Goal: Task Accomplishment & Management: Manage account settings

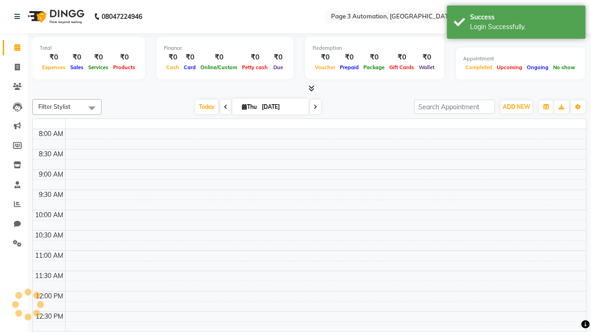
select select "en"
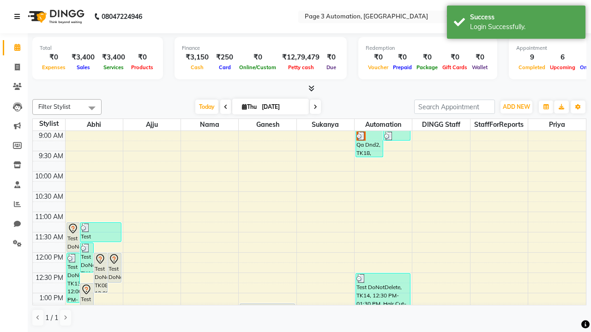
click at [19, 17] on icon at bounding box center [17, 16] width 6 height 6
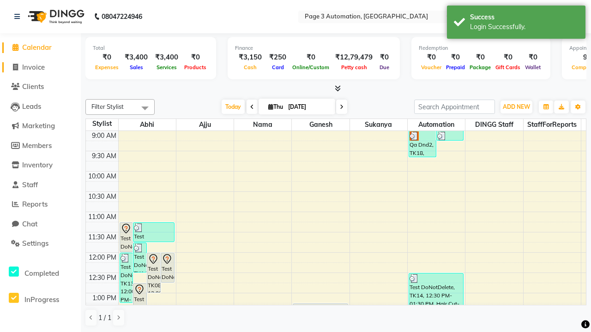
click at [40, 67] on span "Invoice" at bounding box center [33, 67] width 23 height 9
select select "2774"
select select "service"
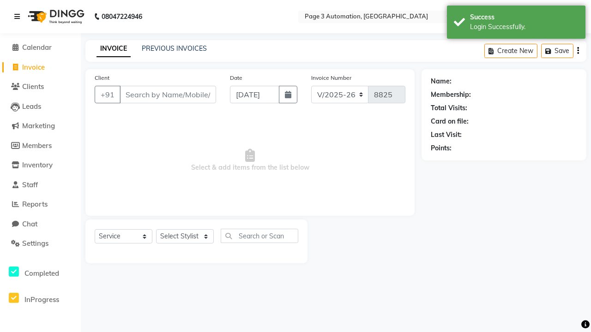
click at [19, 17] on icon at bounding box center [17, 16] width 6 height 6
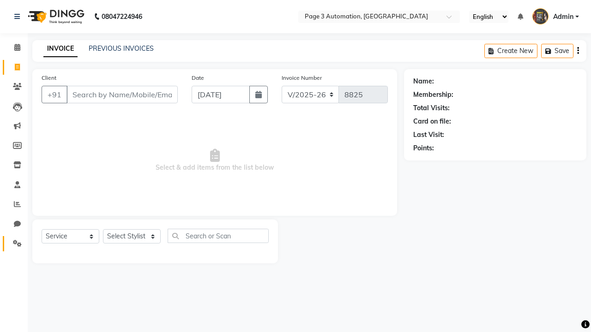
click at [14, 244] on icon at bounding box center [17, 243] width 9 height 7
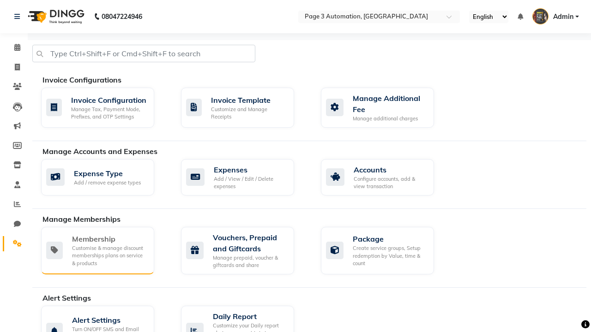
click at [109, 239] on div "Membership" at bounding box center [109, 239] width 75 height 11
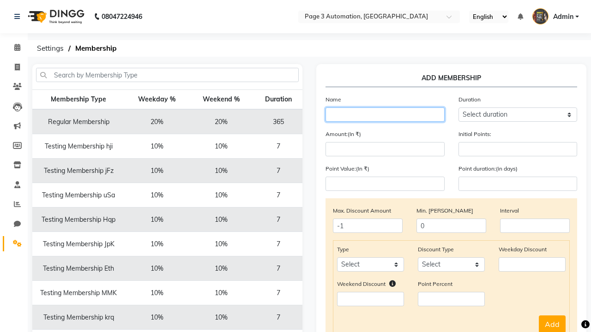
type input "Testing Membership saRdj"
select select "1: 7"
type input "7"
type input "Testing Membership saRdj"
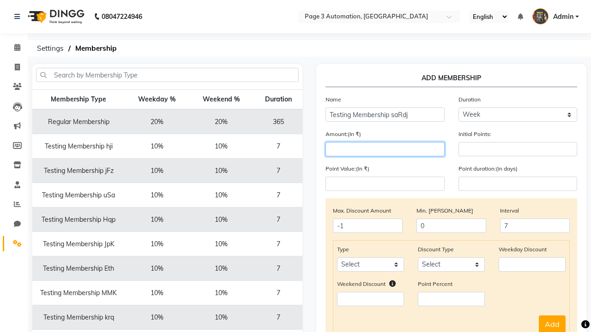
type input "1000"
select select "service"
select select "Percent"
type input "1000"
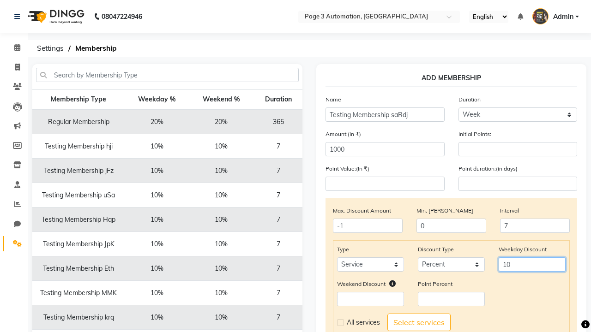
type input "10"
click at [340, 323] on label at bounding box center [340, 322] width 7 height 7
click at [340, 323] on input "checkbox" at bounding box center [340, 323] width 6 height 6
checkbox input "true"
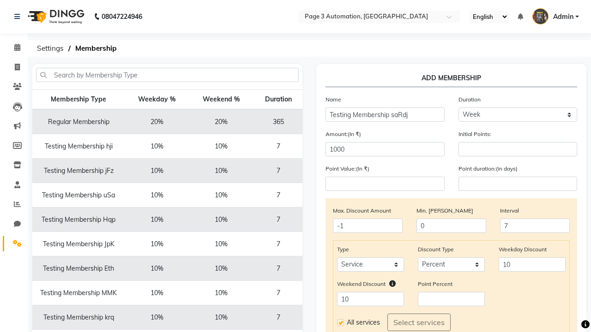
select select
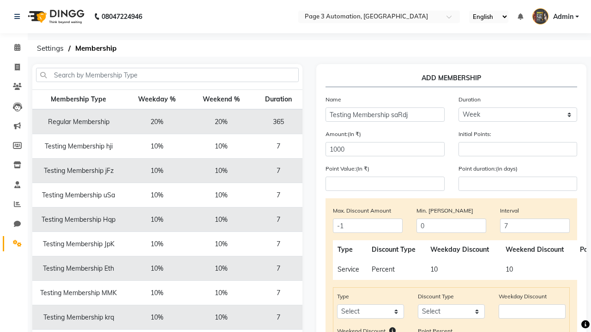
scroll to position [154, 0]
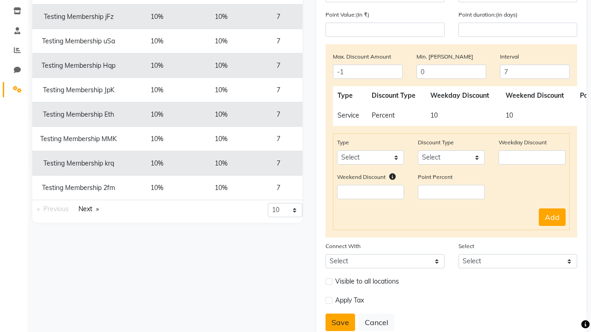
click at [340, 323] on button "Save" at bounding box center [340, 323] width 30 height 18
select select
type input "0"
select select
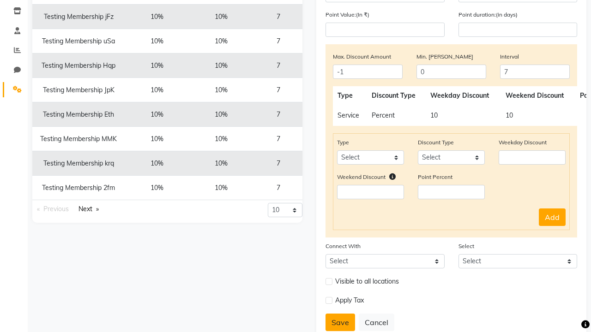
checkbox input "false"
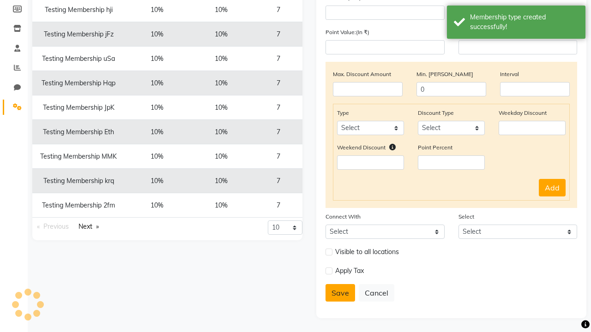
scroll to position [137, 0]
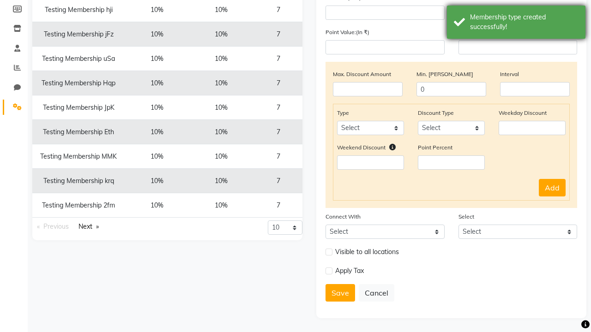
click at [516, 24] on div "Membership type created successfully!" at bounding box center [524, 21] width 108 height 19
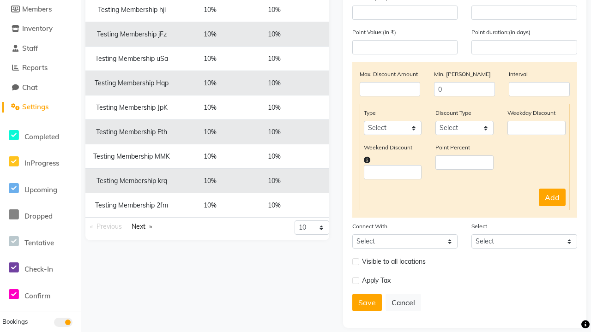
scroll to position [0, 0]
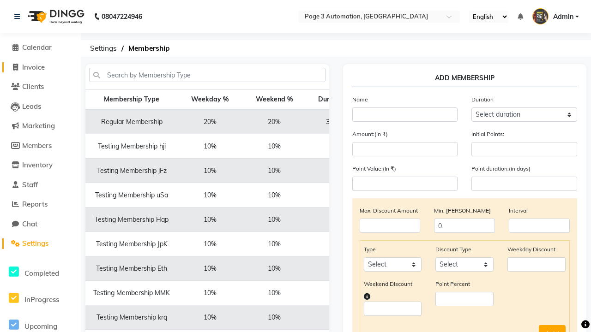
click at [40, 67] on span "Invoice" at bounding box center [33, 67] width 23 height 9
select select "2774"
select select "service"
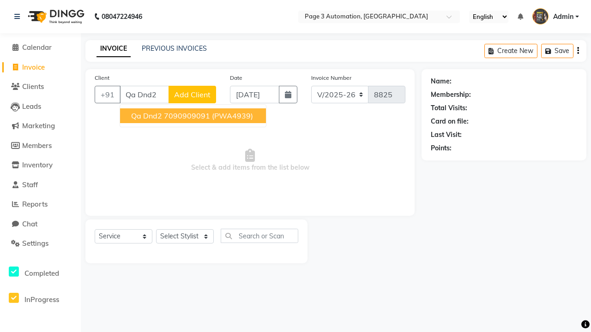
click at [194, 116] on ngb-highlight "7090909091" at bounding box center [187, 115] width 46 height 9
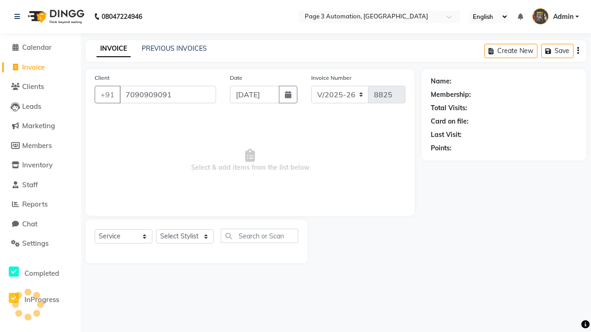
type input "7090909091"
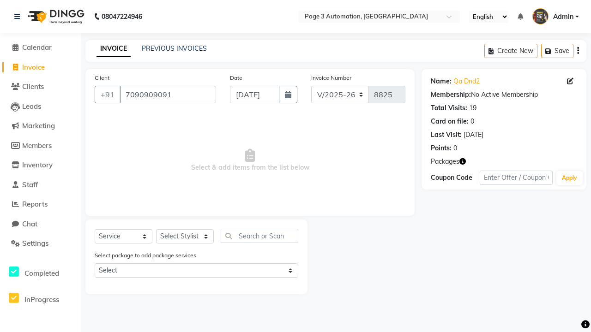
select select "membership"
select select "77829"
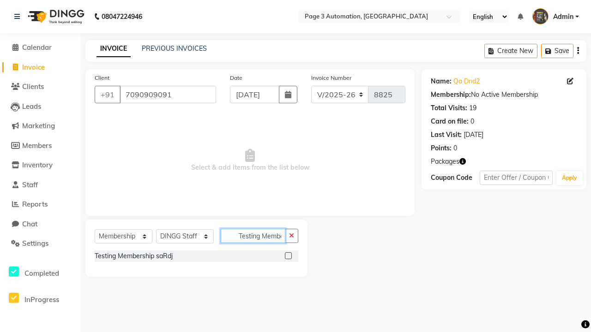
scroll to position [0, 23]
type input "Testing Membership saRdj"
click at [288, 256] on label at bounding box center [288, 255] width 7 height 7
click at [288, 256] on input "checkbox" at bounding box center [288, 256] width 6 height 6
select select "select"
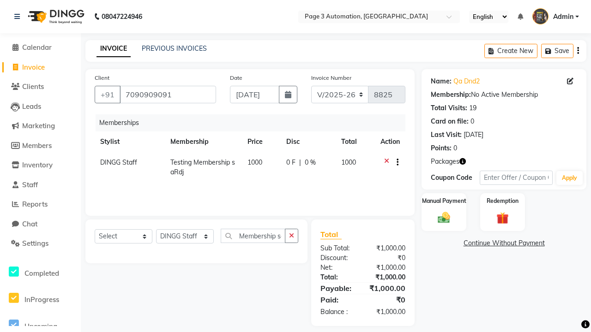
scroll to position [0, 0]
click at [444, 201] on label "Manual Payment" at bounding box center [444, 201] width 46 height 9
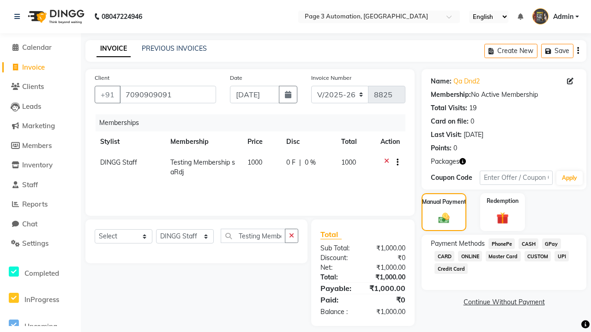
click at [528, 244] on span "CASH" at bounding box center [528, 244] width 20 height 11
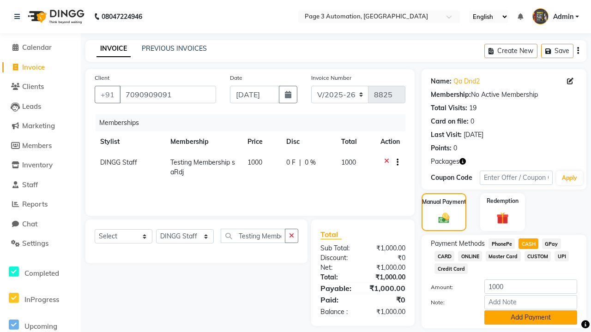
click at [530, 318] on button "Add Payment" at bounding box center [530, 318] width 93 height 14
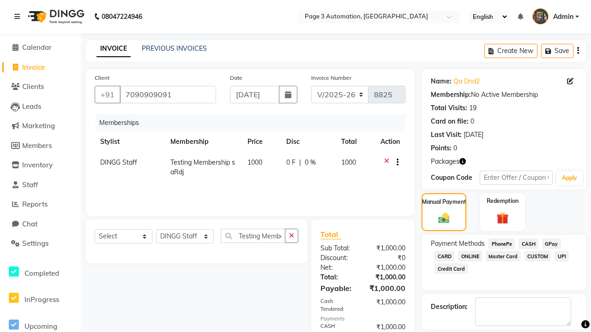
checkbox input "false"
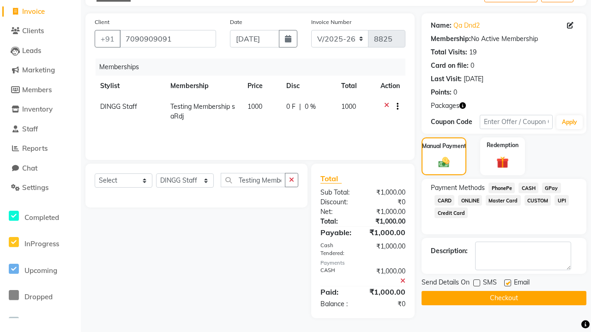
click at [507, 283] on label at bounding box center [507, 283] width 7 height 7
click at [507, 283] on input "checkbox" at bounding box center [507, 284] width 6 height 6
checkbox input "false"
click at [504, 298] on button "Checkout" at bounding box center [503, 298] width 165 height 14
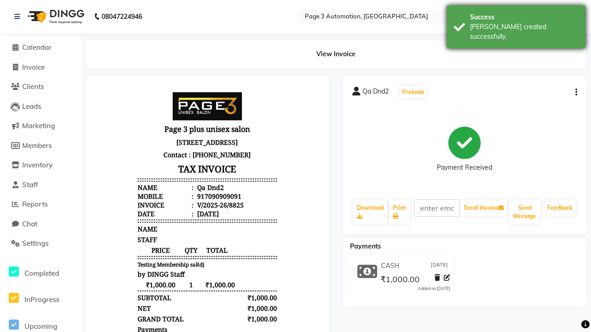
click at [516, 24] on div "[PERSON_NAME] created successfully." at bounding box center [524, 31] width 108 height 19
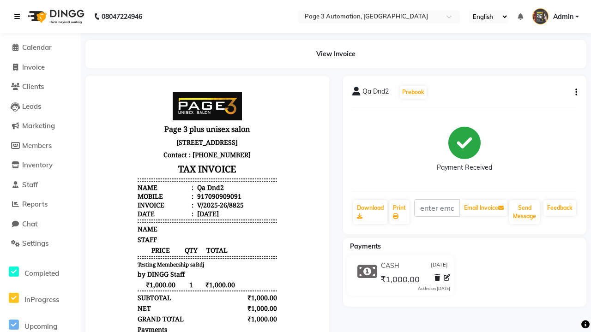
click at [19, 17] on icon at bounding box center [17, 16] width 6 height 6
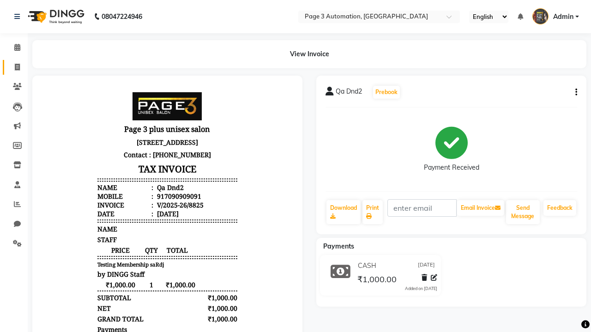
click at [14, 67] on span at bounding box center [17, 67] width 16 height 11
select select "service"
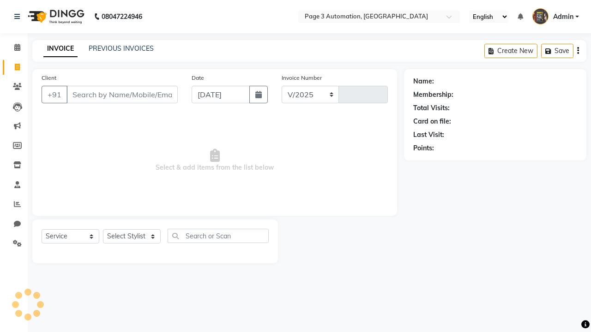
select select "2774"
type input "8826"
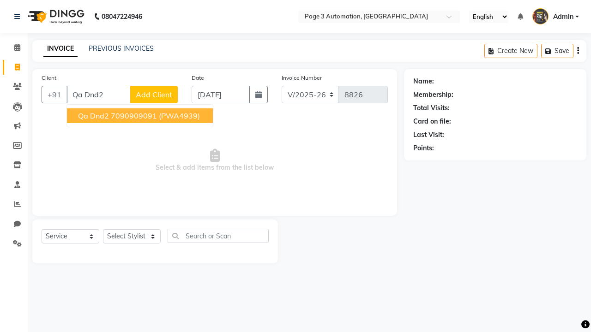
click at [141, 116] on ngb-highlight "7090909091" at bounding box center [134, 115] width 46 height 9
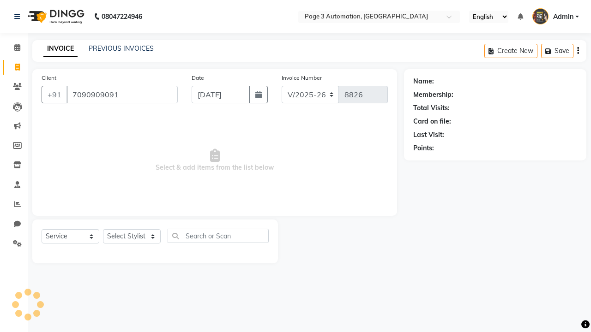
type input "7090909091"
select select "1: Object"
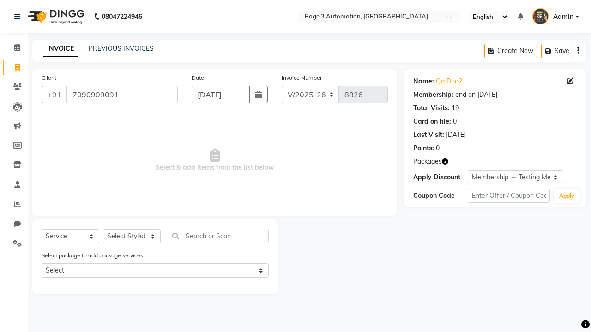
select select "77829"
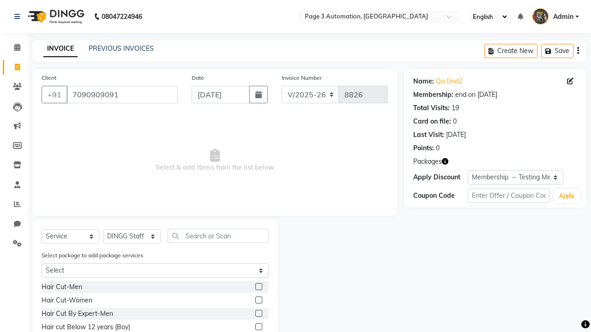
click at [258, 314] on label at bounding box center [258, 313] width 7 height 7
click at [258, 314] on input "checkbox" at bounding box center [258, 314] width 6 height 6
checkbox input "true"
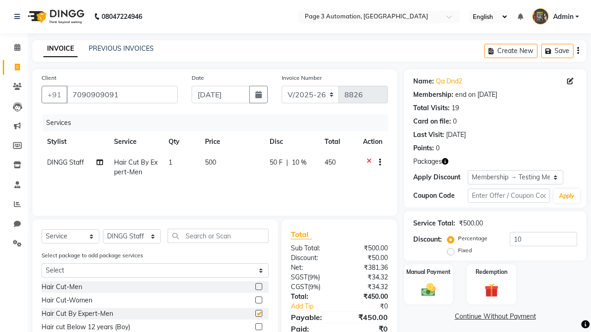
type input "0"
checkbox input "false"
type input "10"
click at [428, 272] on label "Manual Payment" at bounding box center [428, 271] width 46 height 9
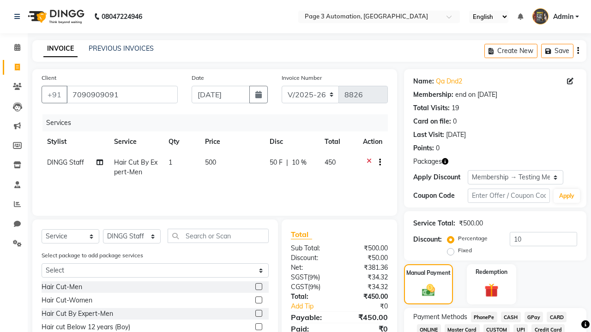
click at [510, 317] on span "CASH" at bounding box center [511, 317] width 20 height 11
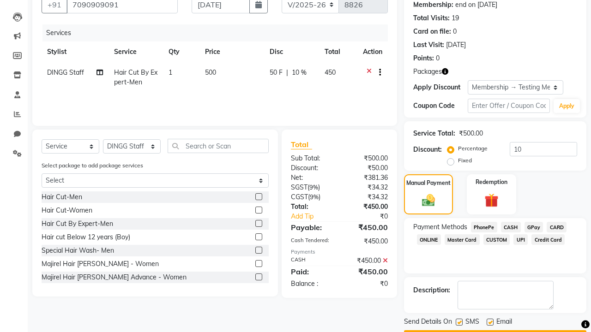
click at [459, 322] on label at bounding box center [459, 322] width 7 height 7
click at [459, 322] on input "checkbox" at bounding box center [459, 323] width 6 height 6
checkbox input "false"
click at [490, 322] on label at bounding box center [489, 322] width 7 height 7
click at [490, 322] on input "checkbox" at bounding box center [489, 323] width 6 height 6
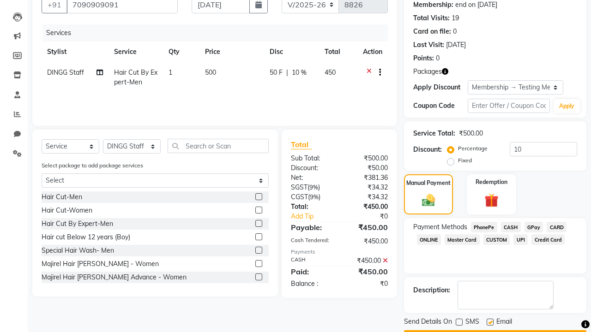
checkbox input "false"
click at [495, 330] on button "Checkout" at bounding box center [495, 337] width 182 height 14
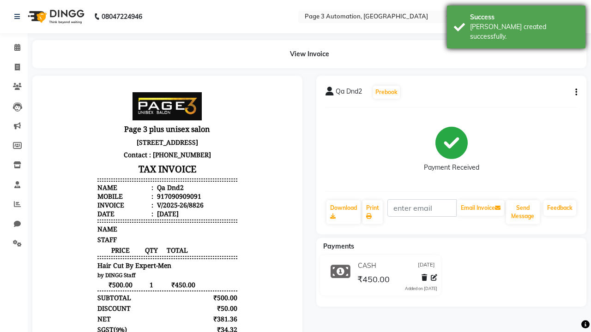
click at [516, 24] on div "[PERSON_NAME] created successfully." at bounding box center [524, 31] width 108 height 19
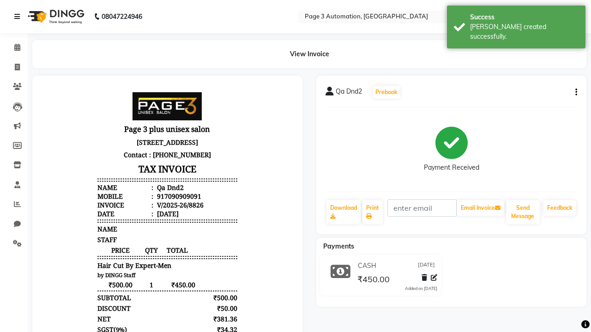
click at [19, 17] on icon at bounding box center [17, 16] width 6 height 6
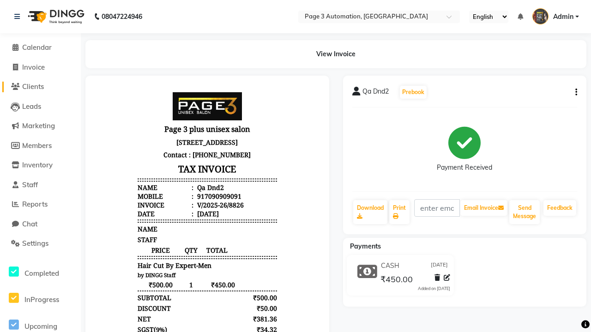
click at [40, 87] on span "Clients" at bounding box center [33, 86] width 22 height 9
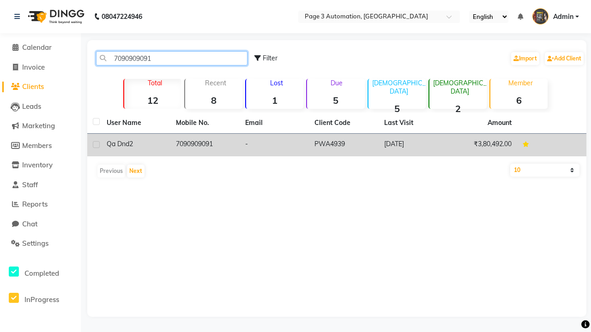
type input "7090909091"
click at [205, 145] on td "7090909091" at bounding box center [204, 145] width 69 height 23
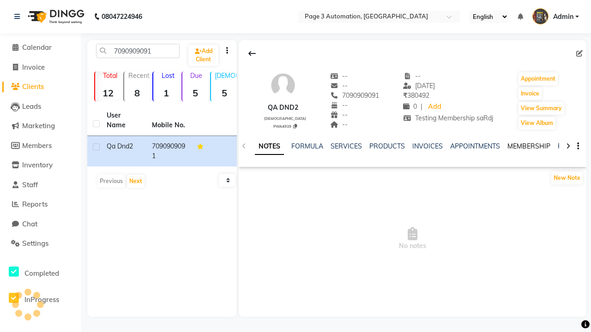
click at [528, 146] on link "MEMBERSHIP" at bounding box center [528, 146] width 43 height 8
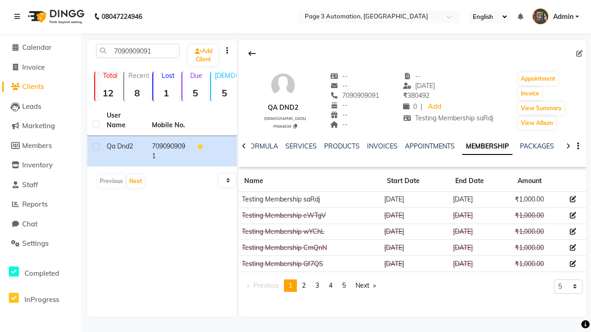
click at [573, 199] on icon at bounding box center [573, 199] width 6 height 6
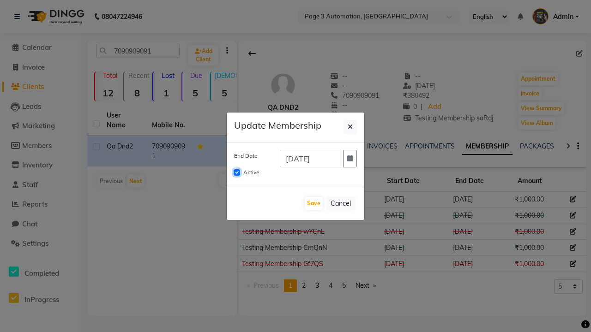
click at [237, 173] on input "Active" at bounding box center [237, 172] width 6 height 6
checkbox input "false"
click at [313, 204] on button "Save" at bounding box center [314, 203] width 18 height 13
checkbox input "false"
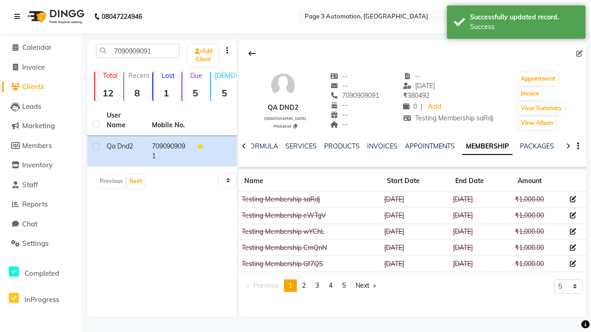
click at [516, 24] on div "Success" at bounding box center [524, 27] width 108 height 10
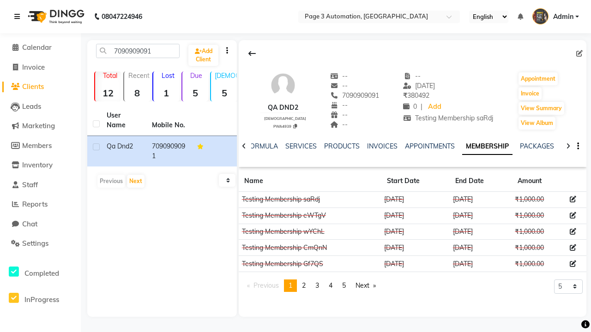
click at [19, 17] on icon at bounding box center [17, 16] width 6 height 6
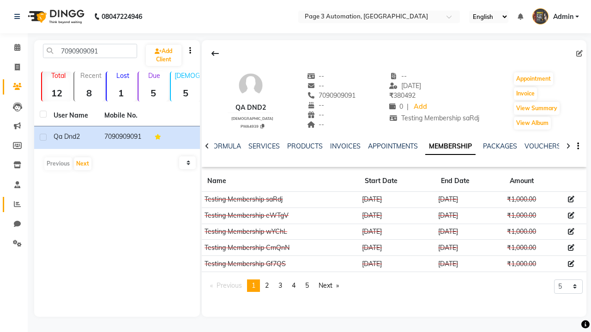
click at [14, 204] on icon at bounding box center [17, 204] width 7 height 7
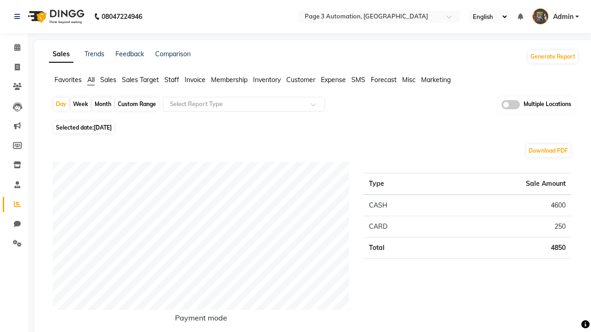
type input "Invoice"
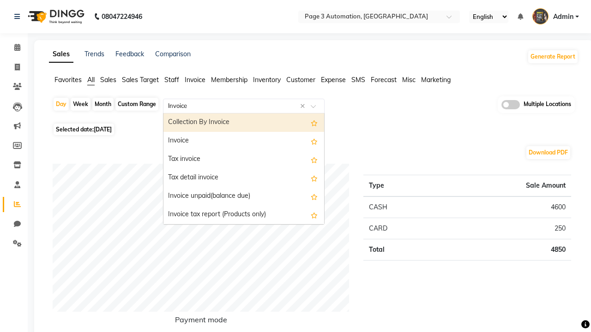
click at [244, 141] on div "Invoice" at bounding box center [243, 141] width 161 height 18
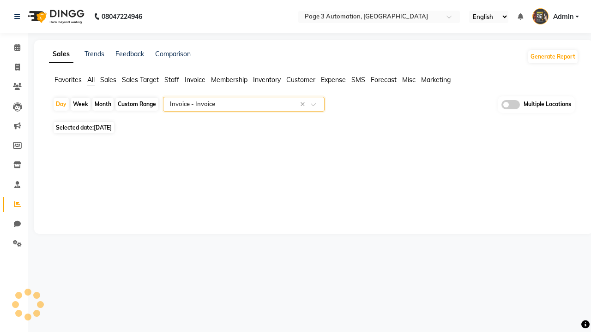
select select "full_report"
select select "csv"
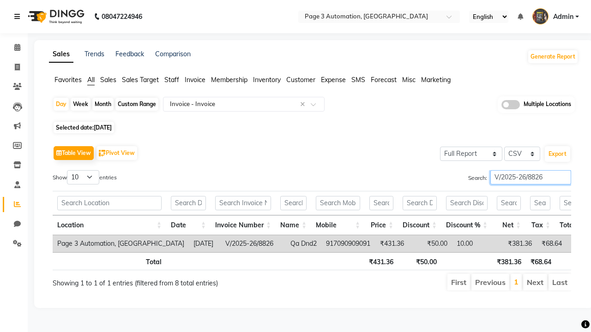
type input "V/2025-26/8826"
click at [19, 17] on icon at bounding box center [17, 16] width 6 height 6
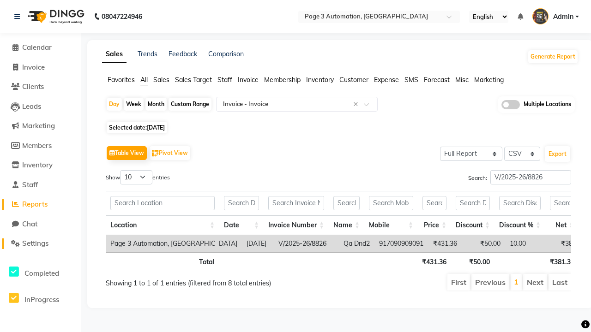
click at [40, 244] on span "Settings" at bounding box center [35, 243] width 26 height 9
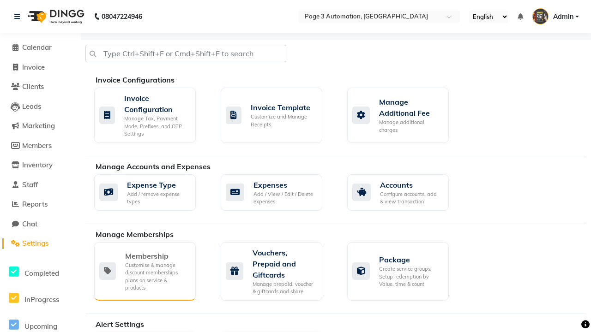
click at [156, 256] on div "Membership" at bounding box center [156, 256] width 63 height 11
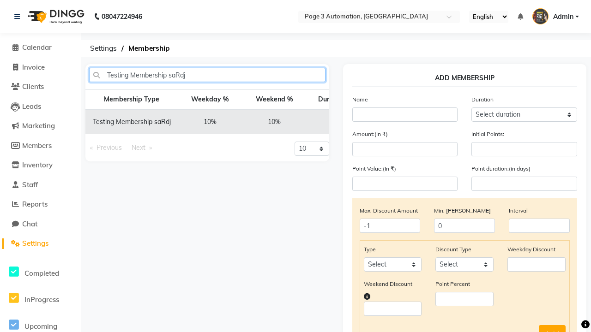
type input "Testing Membership saRdj"
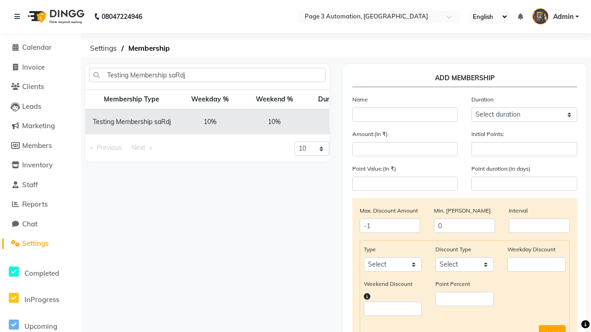
click at [435, 122] on icon at bounding box center [437, 122] width 5 height 6
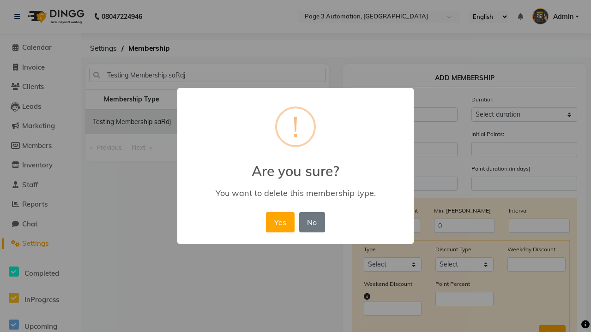
scroll to position [0, 126]
click at [280, 222] on button "Yes" at bounding box center [280, 222] width 28 height 20
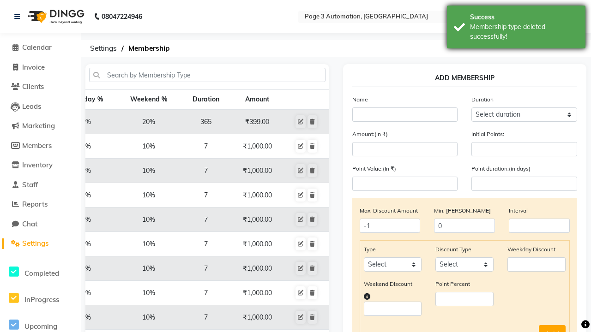
click at [516, 28] on div "Membership type deleted successfully!" at bounding box center [524, 31] width 108 height 19
